Goal: Task Accomplishment & Management: Manage account settings

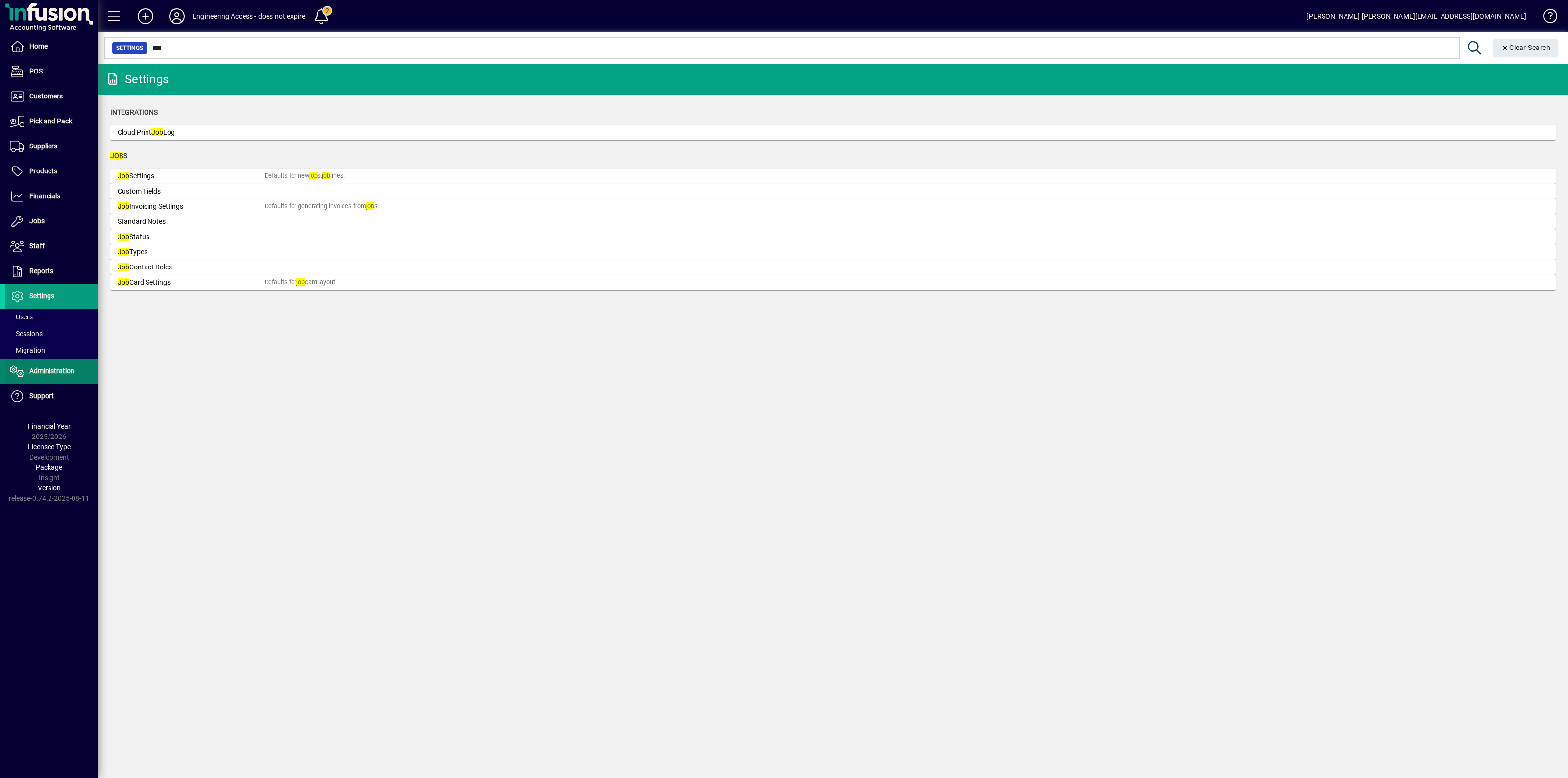
click at [37, 369] on span "Administration" at bounding box center [52, 370] width 45 height 8
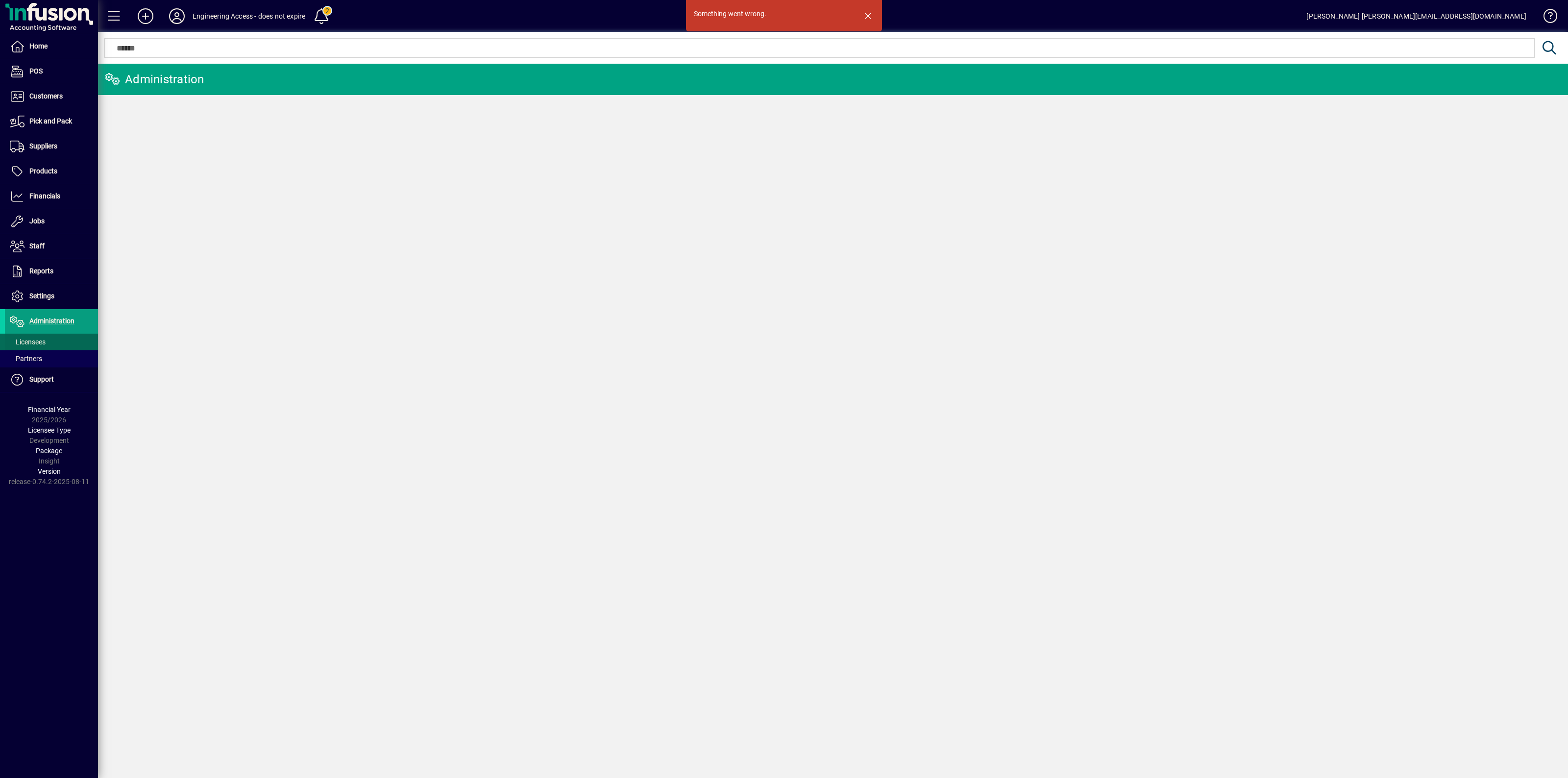
click at [36, 346] on span "Licensees" at bounding box center [27, 342] width 36 height 8
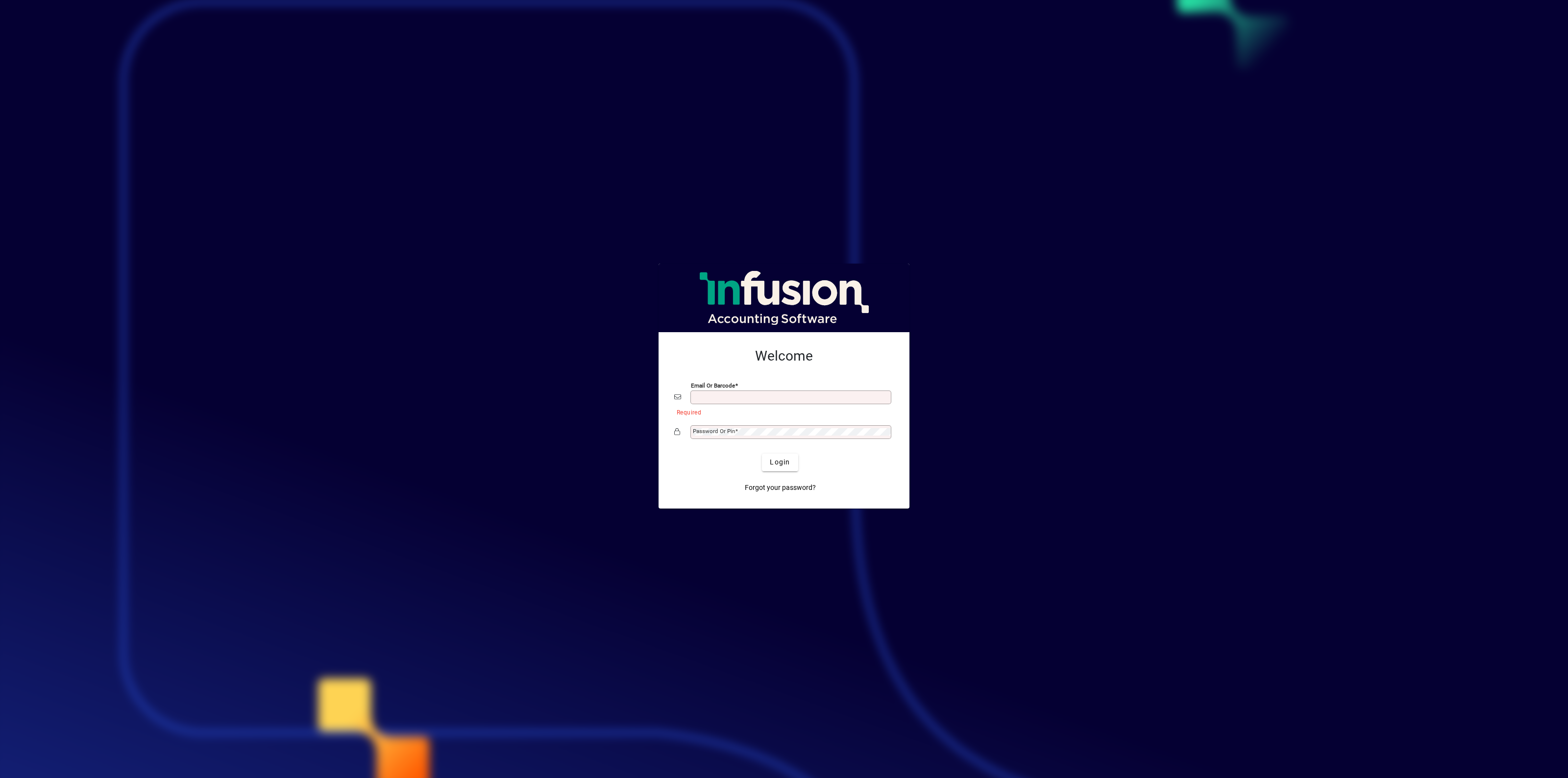
type input "**********"
click at [779, 461] on span "Login" at bounding box center [780, 462] width 20 height 10
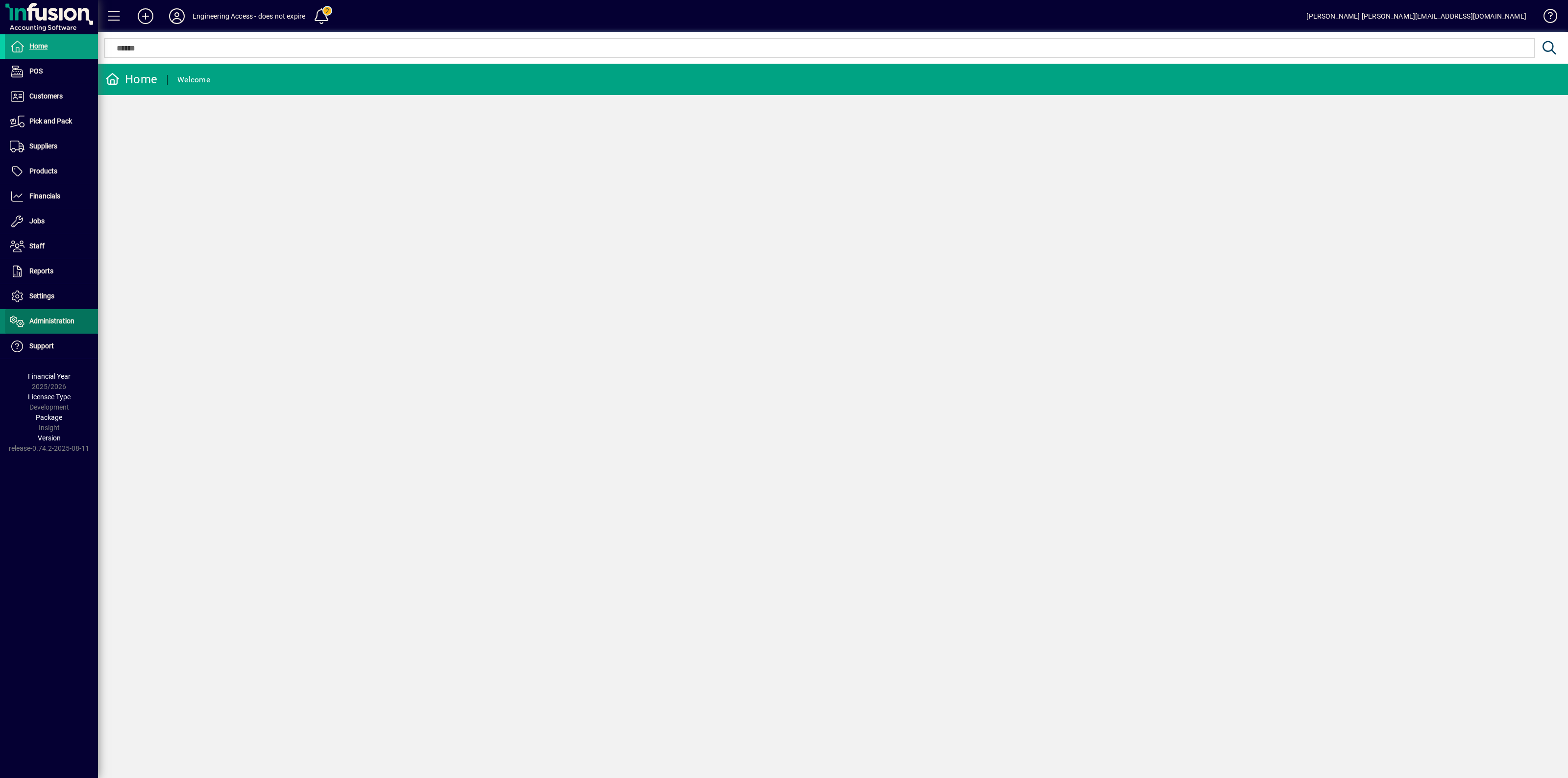
click at [50, 324] on span "Administration" at bounding box center [52, 321] width 45 height 8
click at [35, 341] on span "Licensees" at bounding box center [27, 342] width 36 height 8
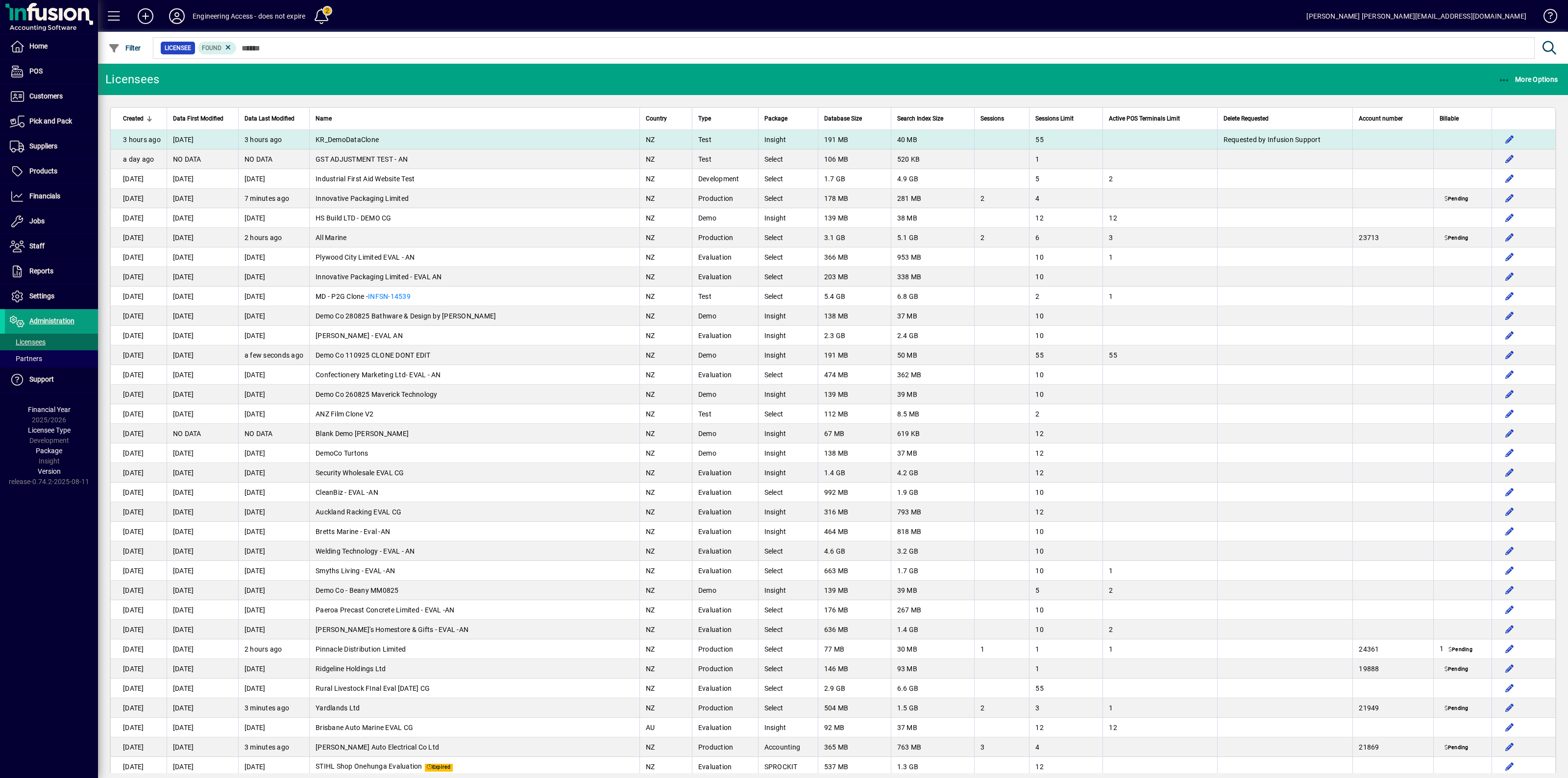
click at [430, 138] on td "KR_DemoDataClone" at bounding box center [474, 140] width 330 height 20
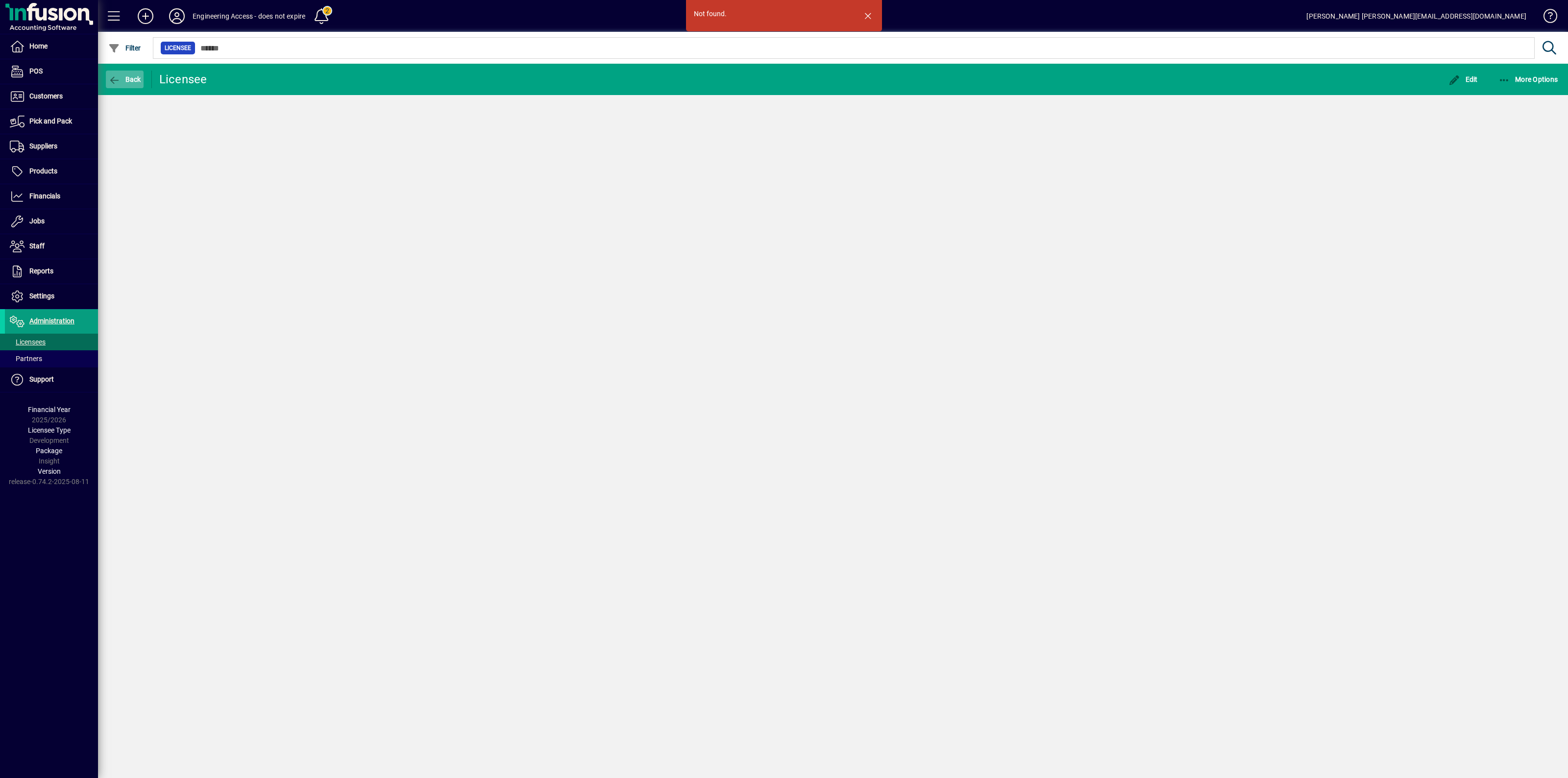
click at [126, 79] on span "Back" at bounding box center [124, 79] width 33 height 8
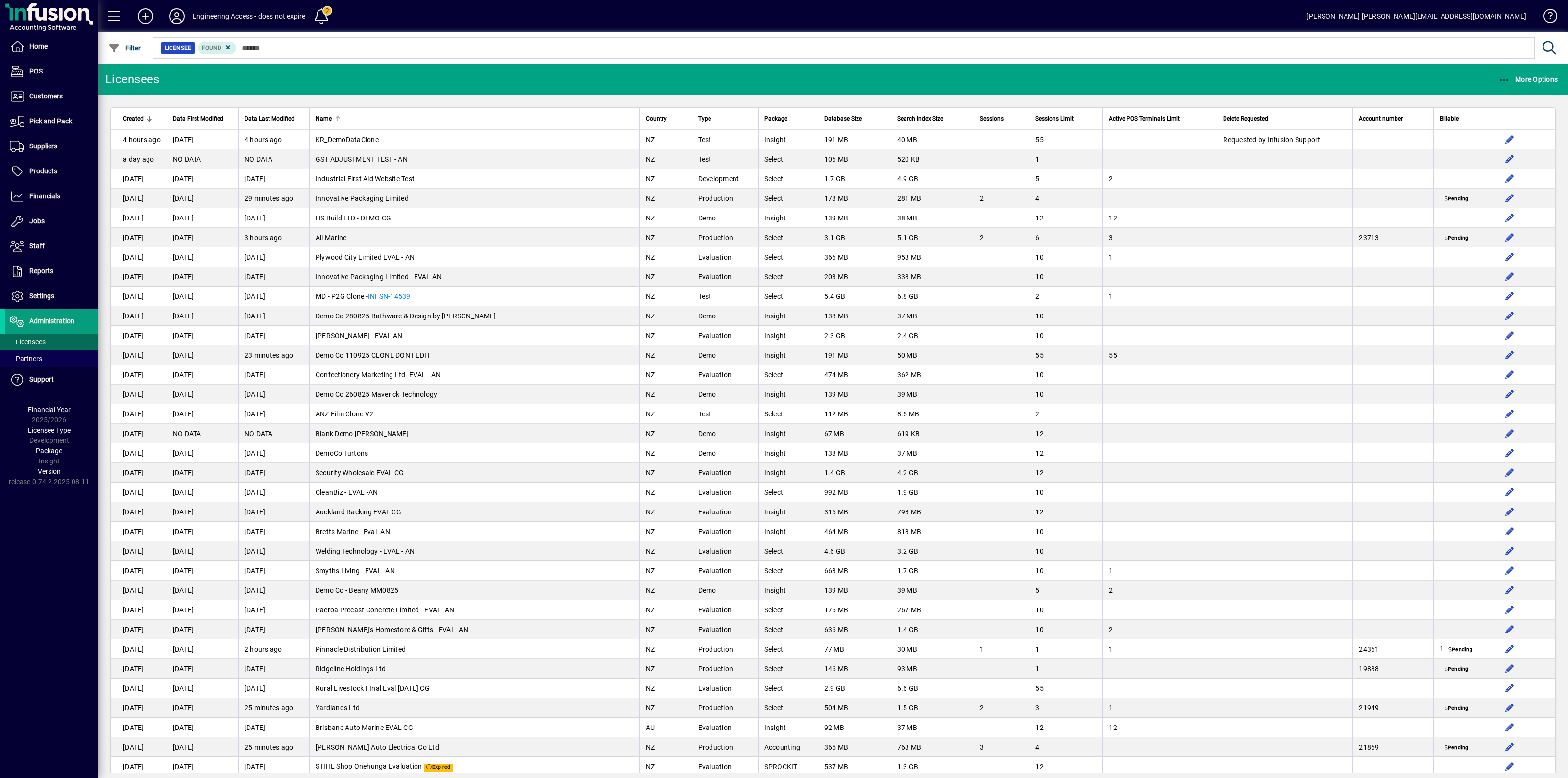
click at [354, 118] on div "Name" at bounding box center [474, 118] width 318 height 11
